Goal: Entertainment & Leisure: Browse casually

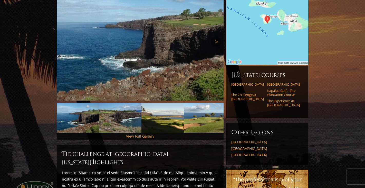
scroll to position [90, 0]
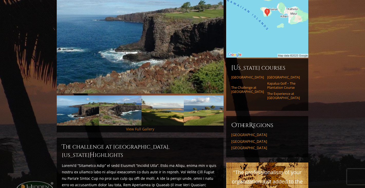
click at [139, 126] on link "View Full Gallery" at bounding box center [140, 128] width 28 height 5
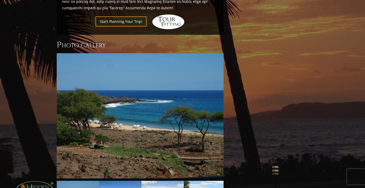
scroll to position [438, 0]
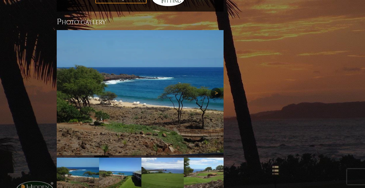
click at [216, 87] on link "Next" at bounding box center [216, 92] width 10 height 10
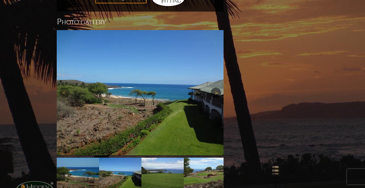
click at [216, 87] on link "Next" at bounding box center [216, 92] width 10 height 10
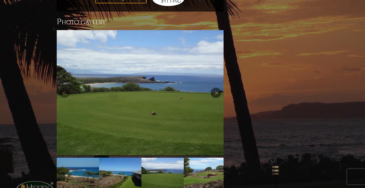
click at [216, 87] on link "Next" at bounding box center [216, 92] width 10 height 10
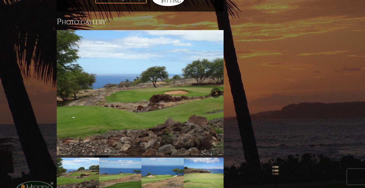
click at [216, 87] on link "Next" at bounding box center [216, 92] width 10 height 10
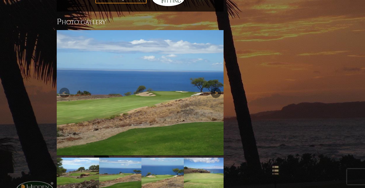
click at [216, 87] on link "Next" at bounding box center [216, 92] width 10 height 10
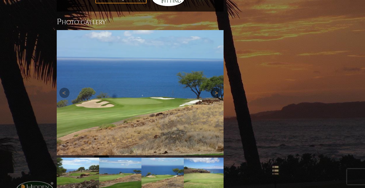
click at [216, 87] on link "Next" at bounding box center [216, 92] width 10 height 10
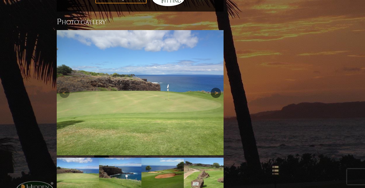
click at [216, 87] on link "Next" at bounding box center [216, 92] width 10 height 10
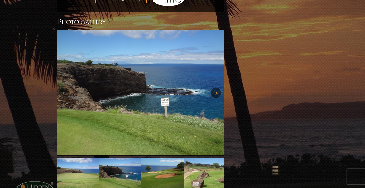
click at [216, 87] on link "Next" at bounding box center [216, 92] width 10 height 10
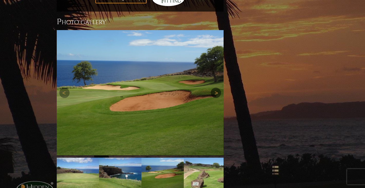
click at [216, 87] on link "Next" at bounding box center [216, 92] width 10 height 10
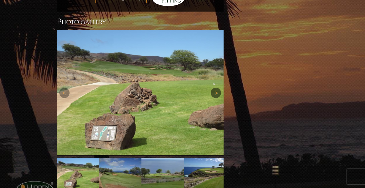
click at [216, 87] on link "Next" at bounding box center [216, 92] width 10 height 10
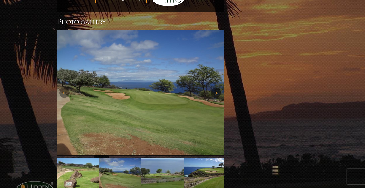
click at [216, 87] on link "Next" at bounding box center [216, 92] width 10 height 10
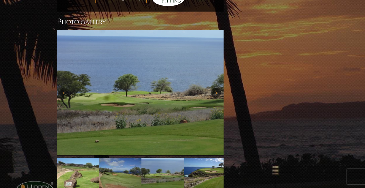
click at [216, 87] on link "Next" at bounding box center [216, 92] width 10 height 10
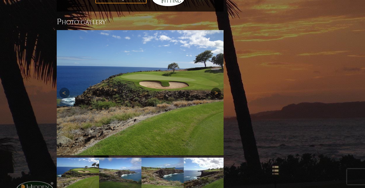
click at [216, 87] on link "Next" at bounding box center [216, 92] width 10 height 10
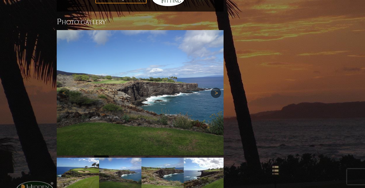
click at [216, 87] on link "Next" at bounding box center [216, 92] width 10 height 10
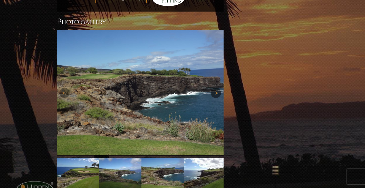
click at [216, 87] on link "Next" at bounding box center [216, 92] width 10 height 10
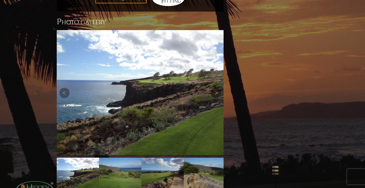
click at [216, 87] on link "Next" at bounding box center [216, 92] width 10 height 10
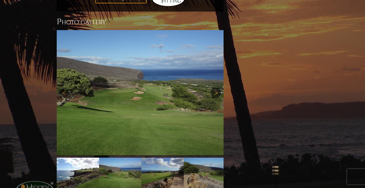
click at [217, 87] on link "Next" at bounding box center [216, 92] width 10 height 10
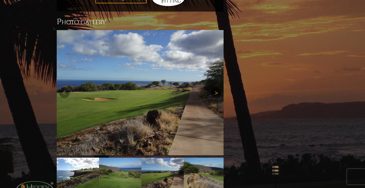
click at [217, 87] on link "Next" at bounding box center [216, 92] width 10 height 10
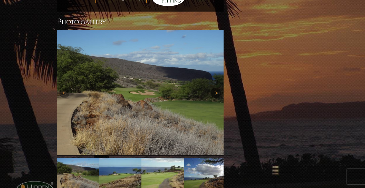
click at [217, 87] on link "Next" at bounding box center [216, 92] width 10 height 10
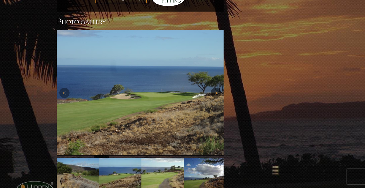
click at [217, 87] on link "Next" at bounding box center [216, 92] width 10 height 10
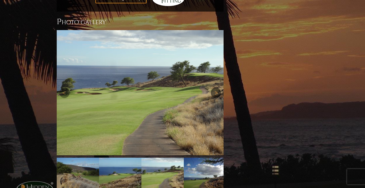
click at [217, 87] on link "Next" at bounding box center [216, 92] width 10 height 10
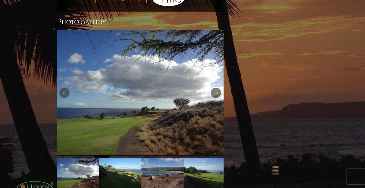
click at [217, 87] on link "Next" at bounding box center [216, 92] width 10 height 10
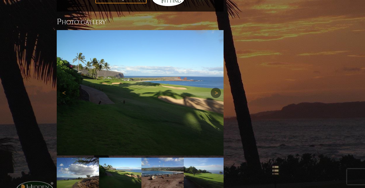
click at [217, 87] on link "Next" at bounding box center [216, 92] width 10 height 10
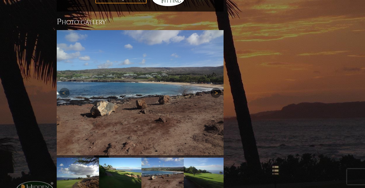
click at [217, 87] on link "Next" at bounding box center [216, 92] width 10 height 10
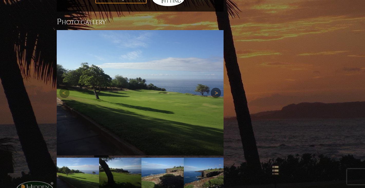
click at [217, 87] on link "Next" at bounding box center [216, 92] width 10 height 10
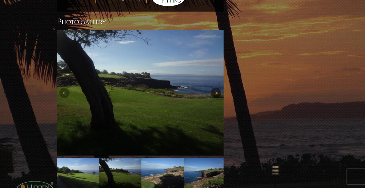
click at [217, 87] on link "Next" at bounding box center [216, 92] width 10 height 10
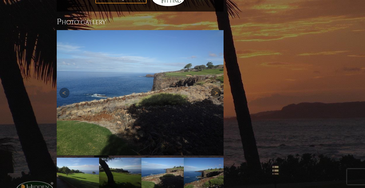
click at [217, 87] on link "Next" at bounding box center [216, 92] width 10 height 10
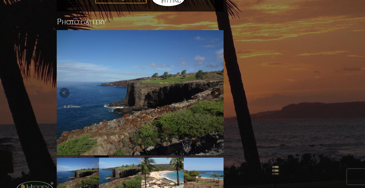
click at [217, 87] on link "Next" at bounding box center [216, 92] width 10 height 10
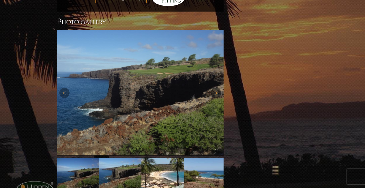
click at [217, 87] on link "Next" at bounding box center [216, 92] width 10 height 10
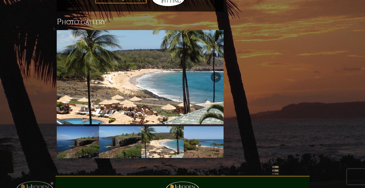
click at [217, 63] on img at bounding box center [140, 77] width 167 height 94
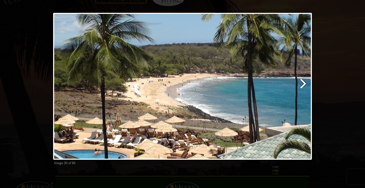
click at [303, 80] on link at bounding box center [228, 86] width 165 height 146
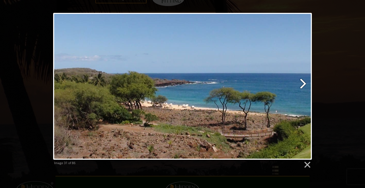
click at [303, 80] on link at bounding box center [228, 86] width 165 height 146
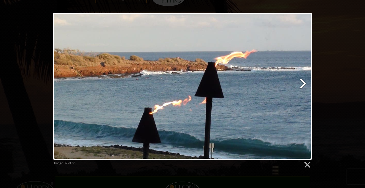
click at [301, 80] on link at bounding box center [228, 86] width 165 height 146
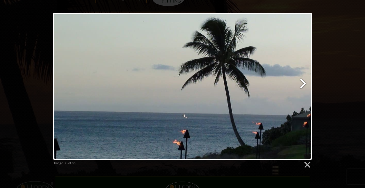
click at [301, 80] on link at bounding box center [228, 86] width 165 height 146
